Goal: Information Seeking & Learning: Learn about a topic

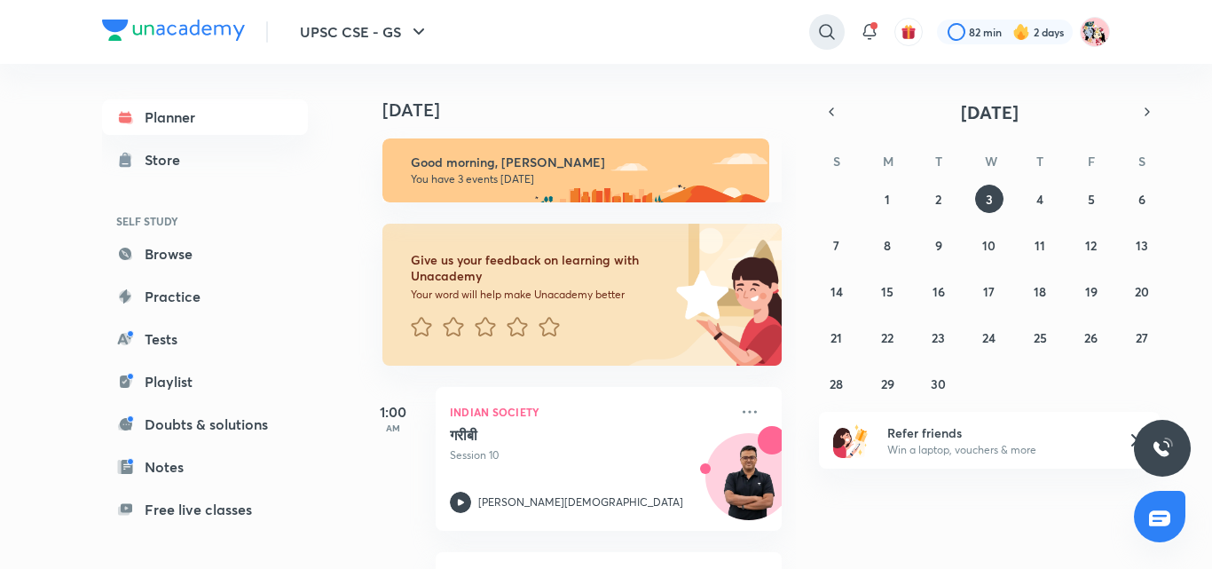
click at [818, 25] on icon at bounding box center [826, 31] width 21 height 21
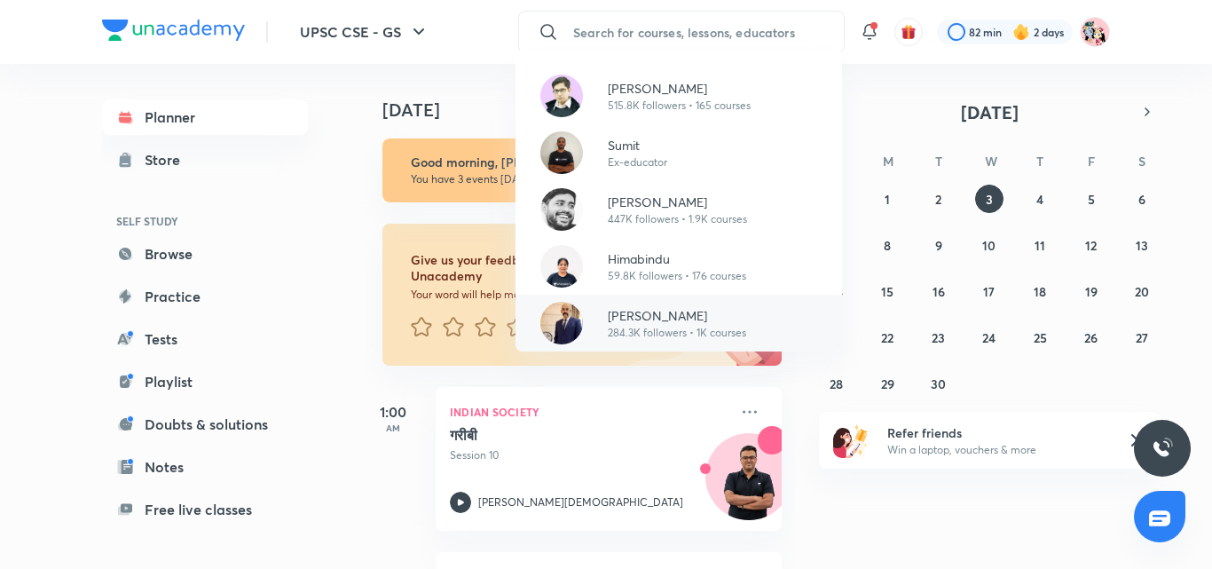
click at [643, 334] on p "284.3K followers • 1K courses" at bounding box center [677, 333] width 138 height 16
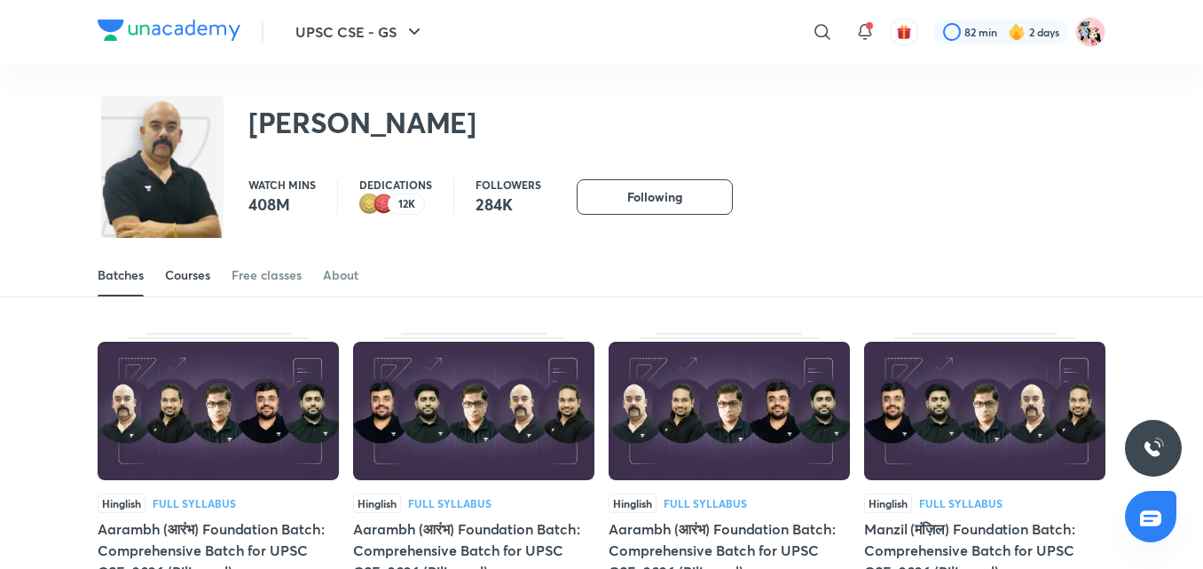
click at [197, 265] on link "Courses" at bounding box center [187, 275] width 45 height 43
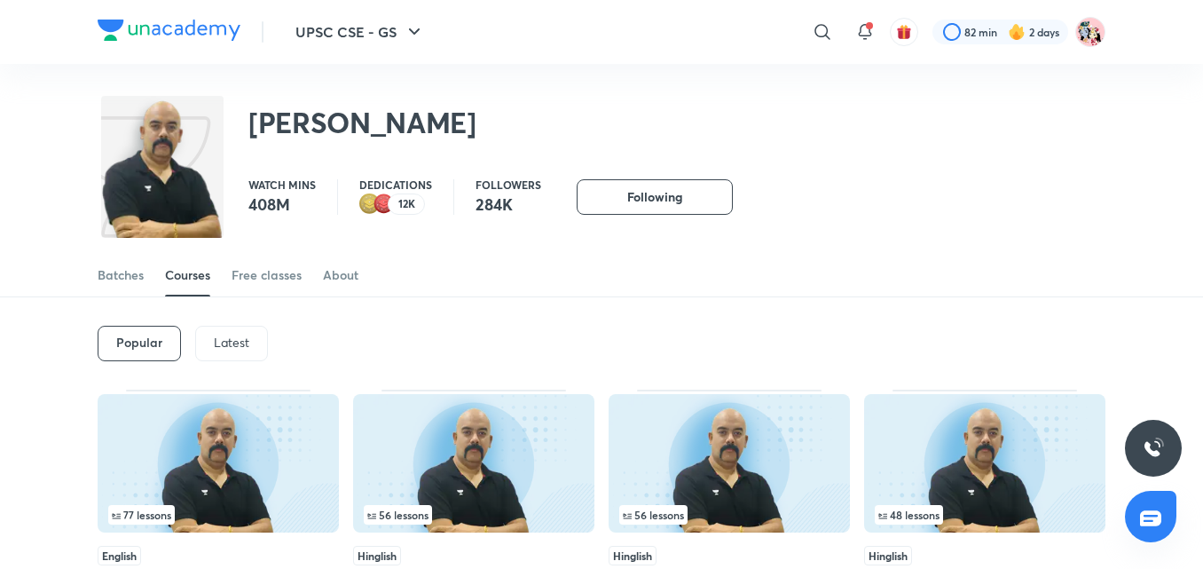
click at [232, 345] on p "Latest" at bounding box center [231, 342] width 35 height 14
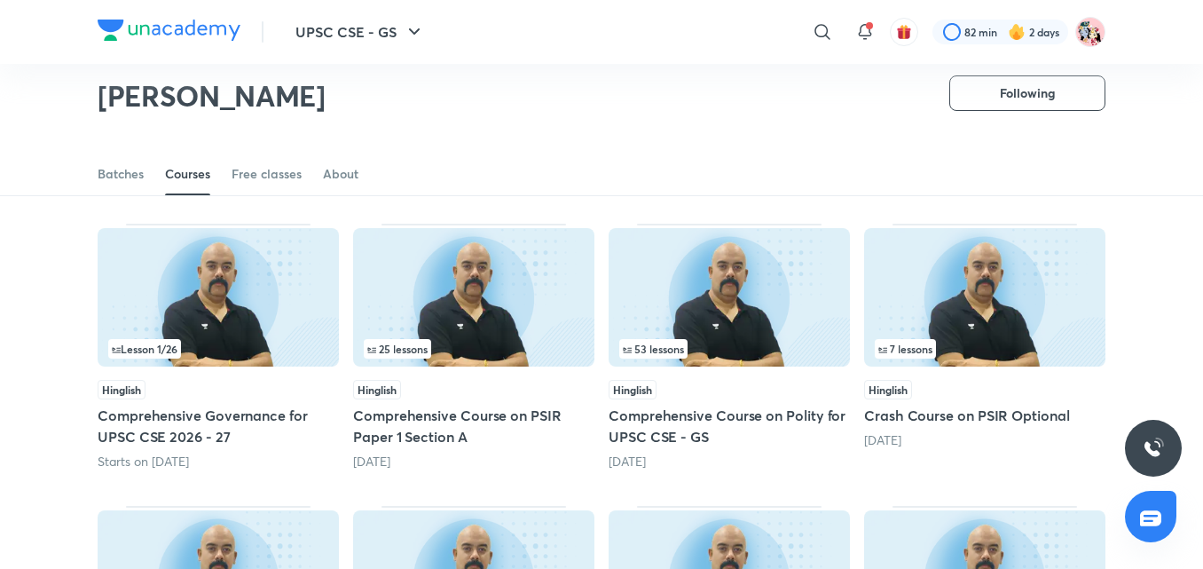
scroll to position [148, 0]
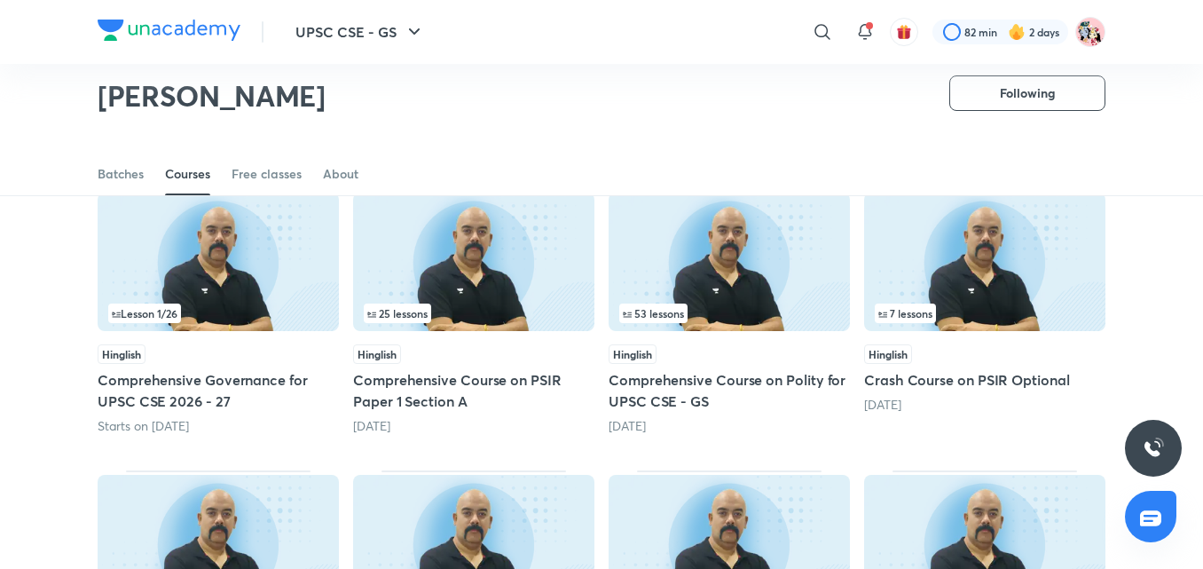
click at [776, 266] on img at bounding box center [728, 261] width 241 height 138
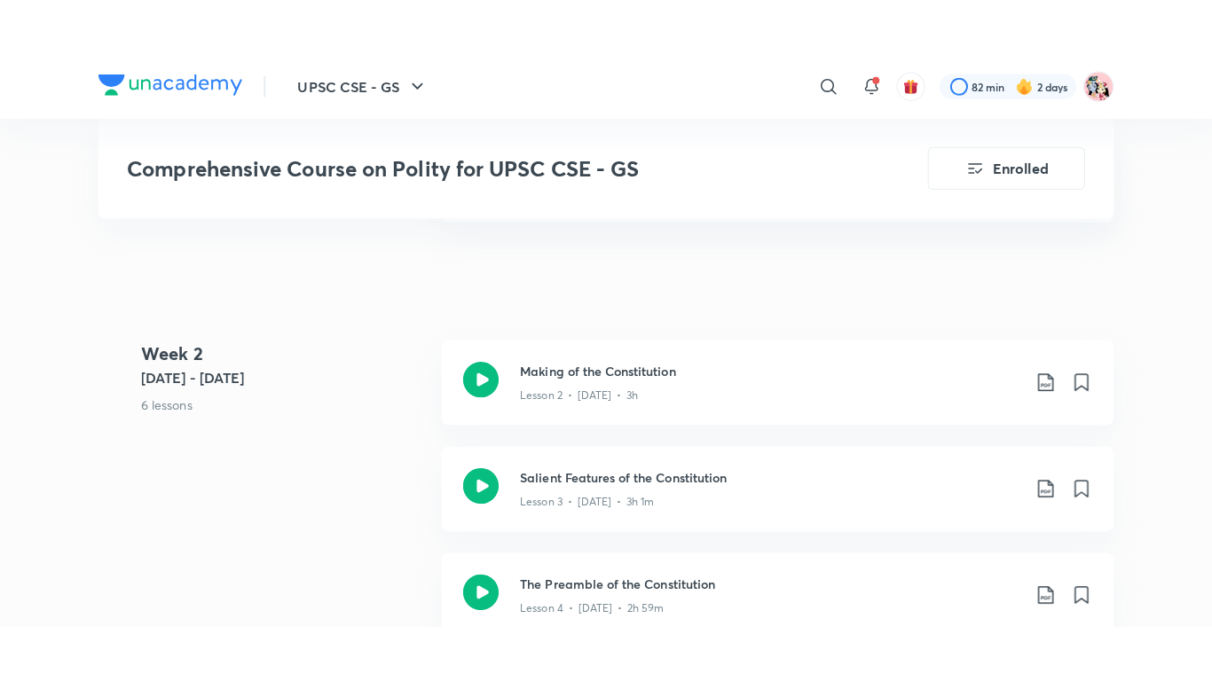
scroll to position [1171, 0]
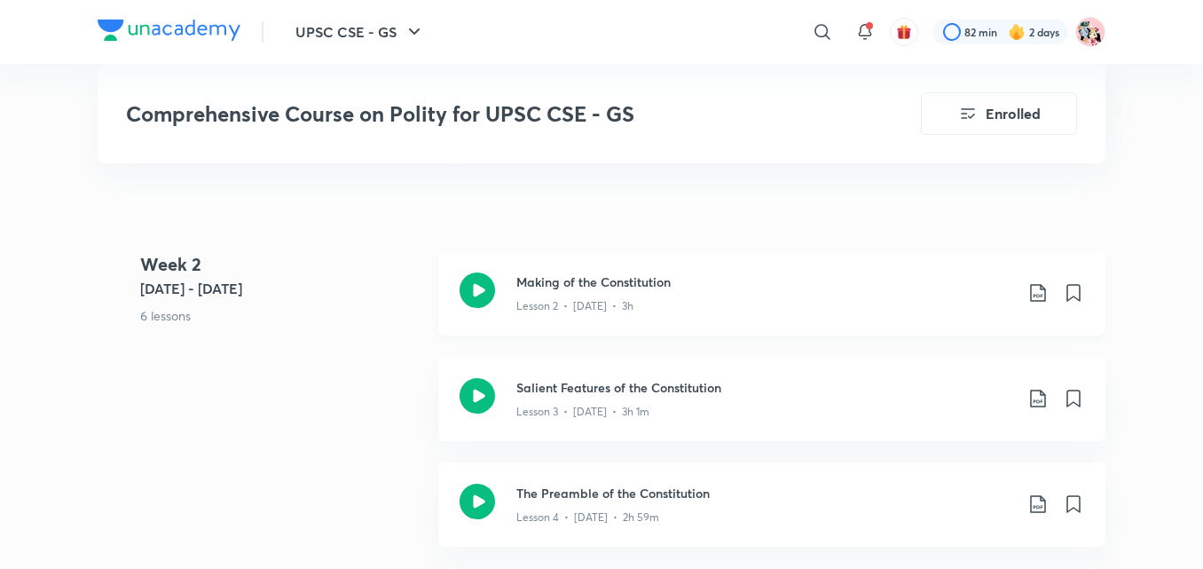
click at [475, 297] on icon at bounding box center [476, 289] width 35 height 35
